Goal: Book appointment/travel/reservation

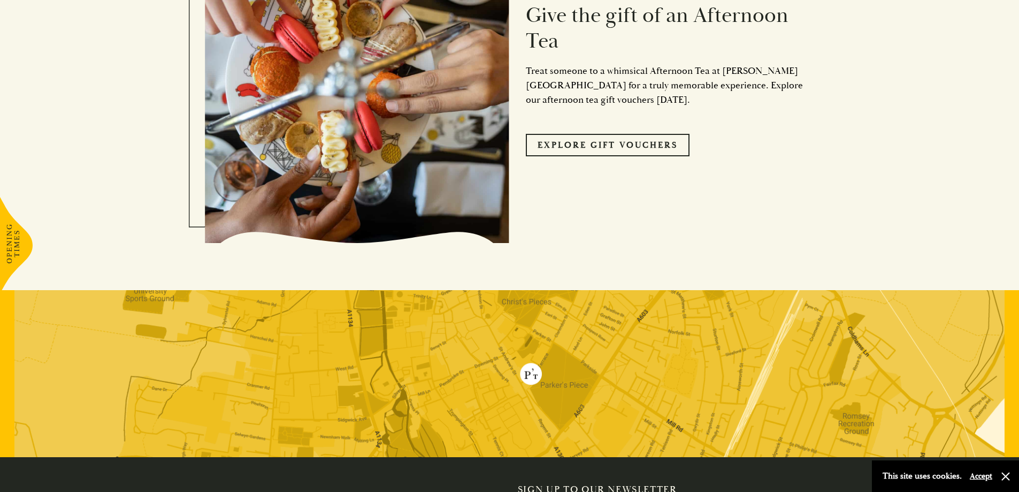
scroll to position [1419, 0]
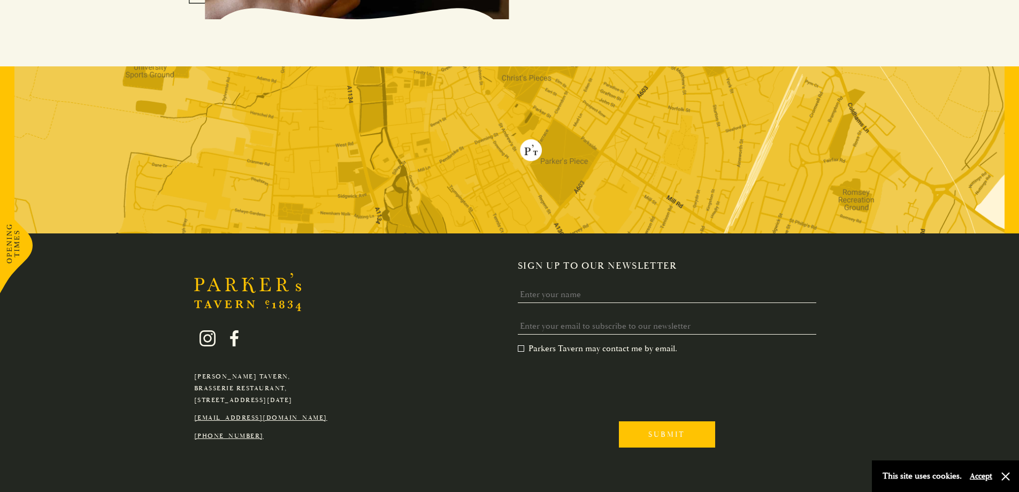
click at [675, 421] on input "Submit" at bounding box center [667, 434] width 96 height 26
click at [530, 286] on input "Name" at bounding box center [667, 294] width 299 height 17
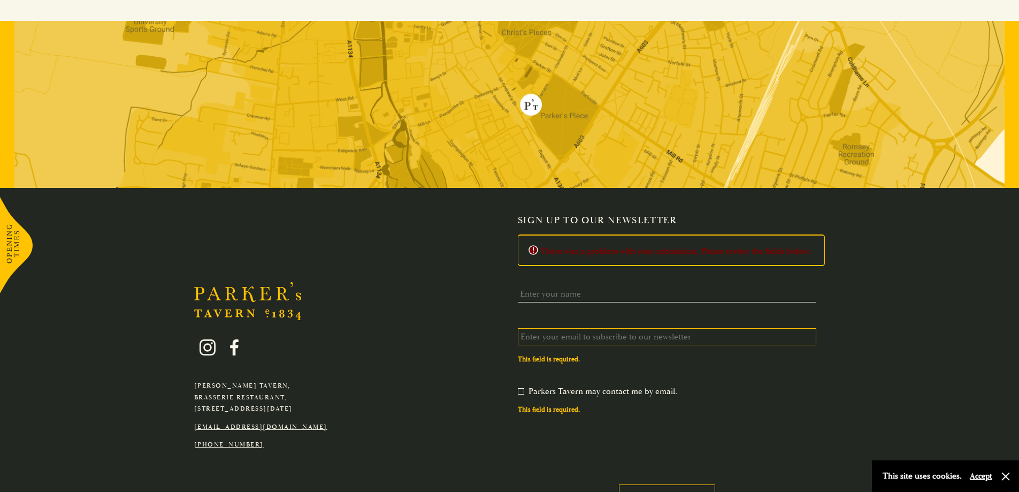
scroll to position [1479, 0]
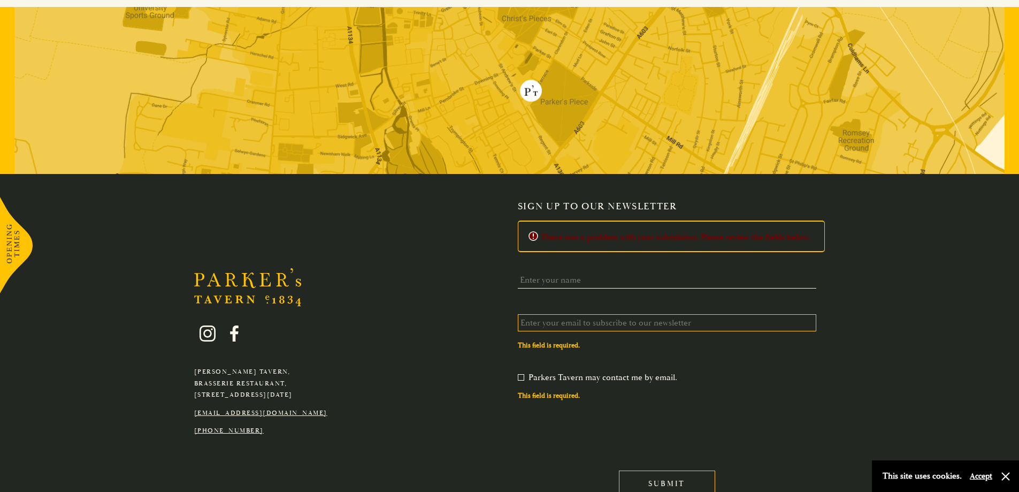
click at [624, 230] on h2 "There was a problem with your submission. Please review the fields below." at bounding box center [671, 236] width 307 height 12
drag, startPoint x: 626, startPoint y: 213, endPoint x: 587, endPoint y: 213, distance: 39.1
click at [588, 230] on h2 "There was a problem with your submission. Please review the fields below." at bounding box center [671, 236] width 307 height 12
click at [586, 230] on h2 "There was a problem with your submission. Please review the fields below." at bounding box center [671, 236] width 307 height 12
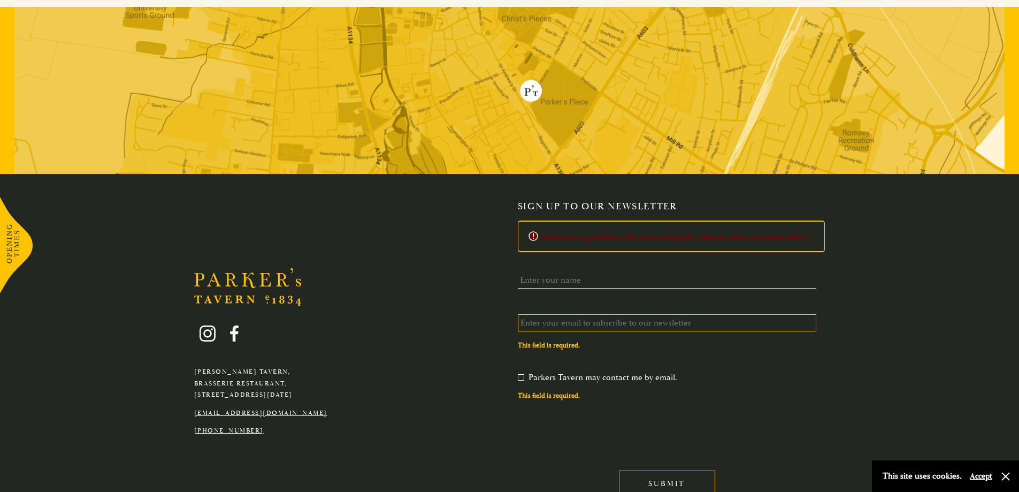
click at [572, 314] on input "Email *" at bounding box center [667, 322] width 299 height 17
type input "[EMAIL_ADDRESS][DOMAIN_NAME]"
click at [619, 470] on input "Submit" at bounding box center [667, 483] width 96 height 26
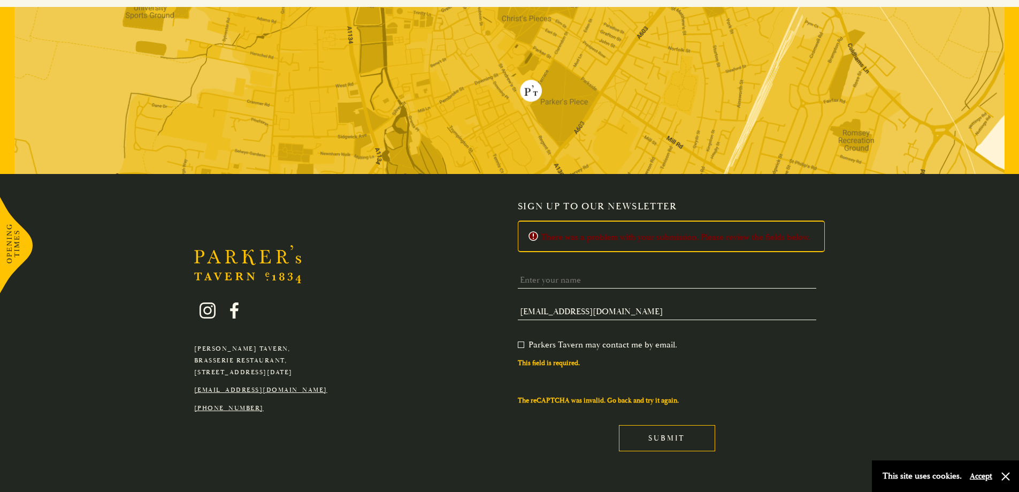
scroll to position [1484, 0]
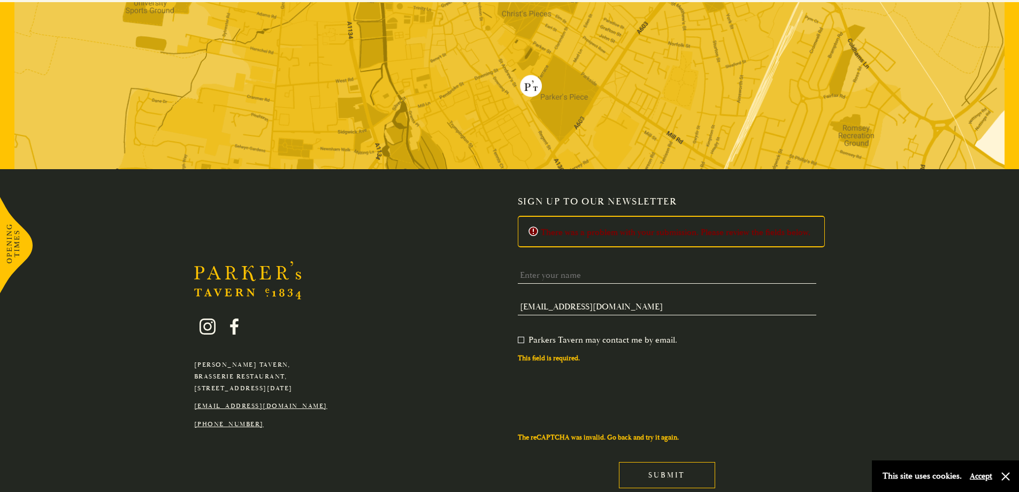
click at [521, 334] on label "Parkers Tavern may contact me by email. *" at bounding box center [597, 339] width 159 height 11
click at [520, 341] on input "Parkers Tavern may contact me by email. *" at bounding box center [520, 341] width 0 height 0
click at [580, 225] on h2 "There was a problem with your submission. Please review the fields below." at bounding box center [671, 231] width 307 height 12
click at [551, 267] on input "Name" at bounding box center [667, 275] width 299 height 17
type input "[PERSON_NAME]"
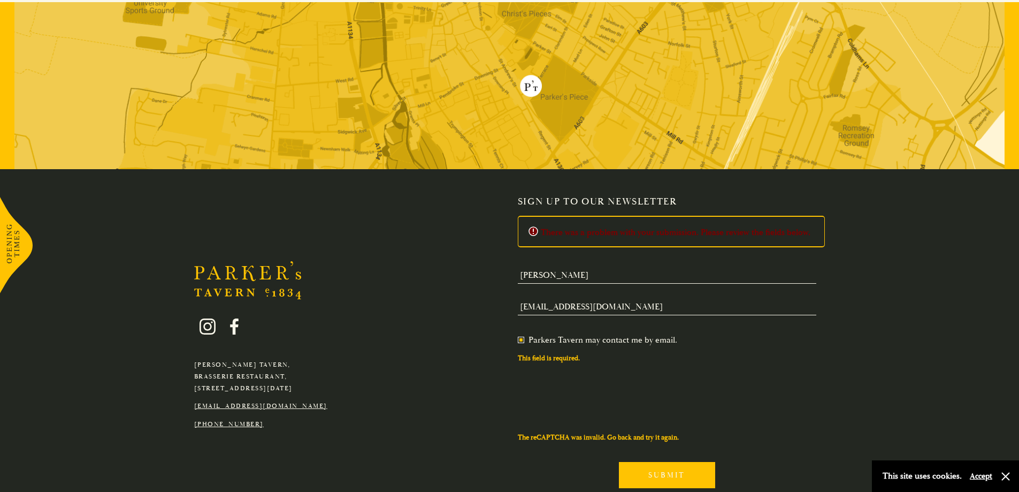
click at [649, 462] on input "Submit" at bounding box center [667, 475] width 96 height 26
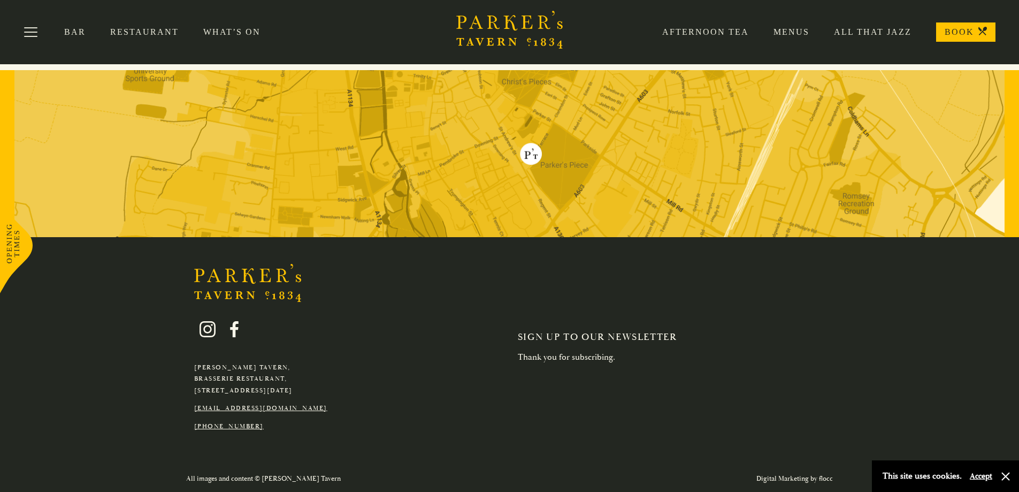
scroll to position [1391, 0]
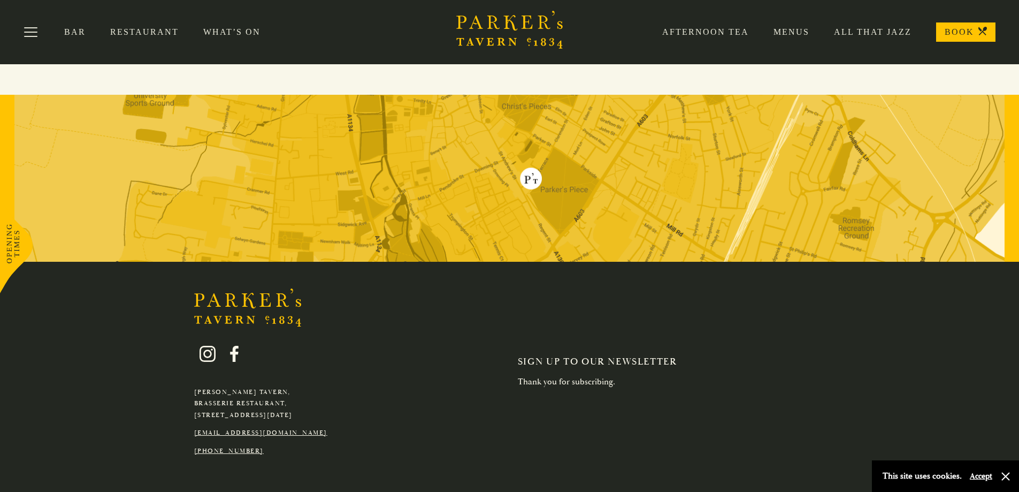
click at [737, 32] on link "Afternoon Tea" at bounding box center [693, 32] width 111 height 11
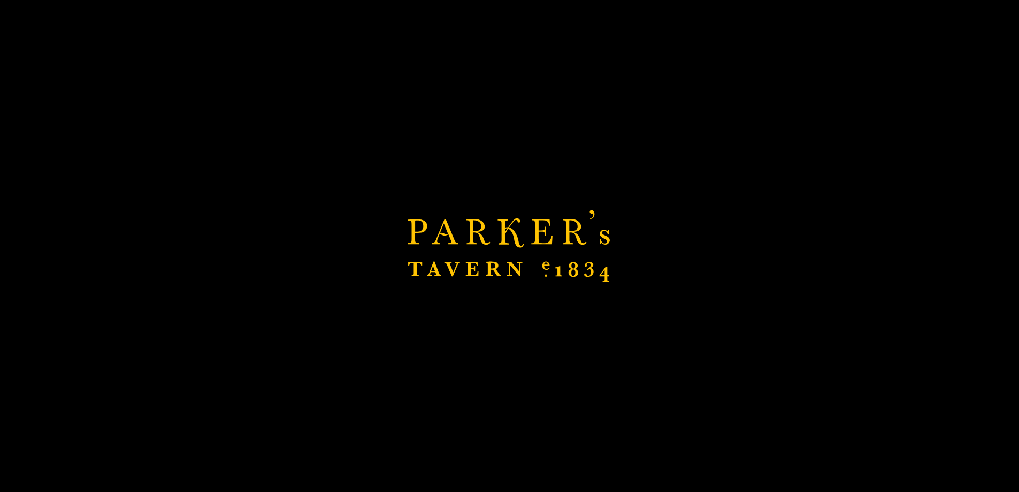
scroll to position [1356, 0]
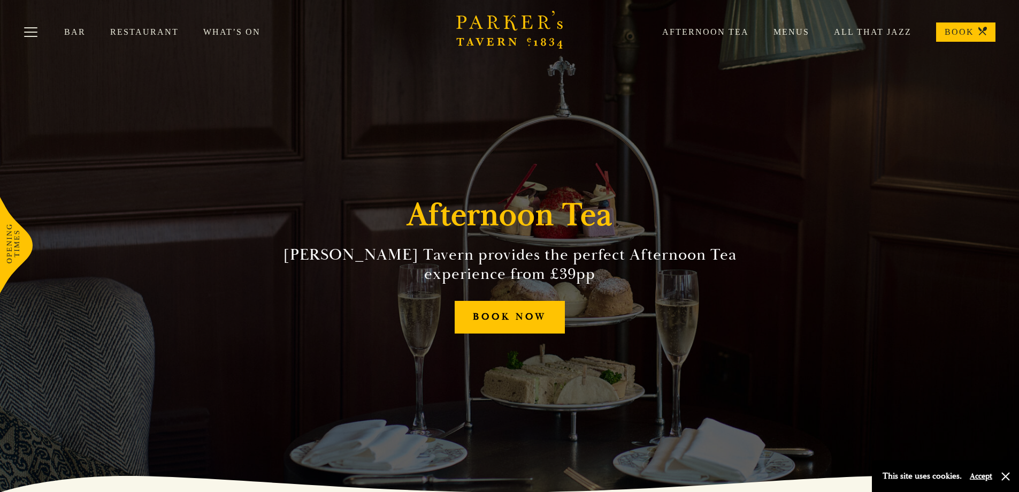
click at [720, 29] on link "Afternoon Tea" at bounding box center [693, 32] width 111 height 11
click at [719, 33] on link "Afternoon Tea" at bounding box center [693, 32] width 111 height 11
click at [521, 323] on link "BOOK NOW" at bounding box center [510, 317] width 110 height 33
